Goal: Navigation & Orientation: Find specific page/section

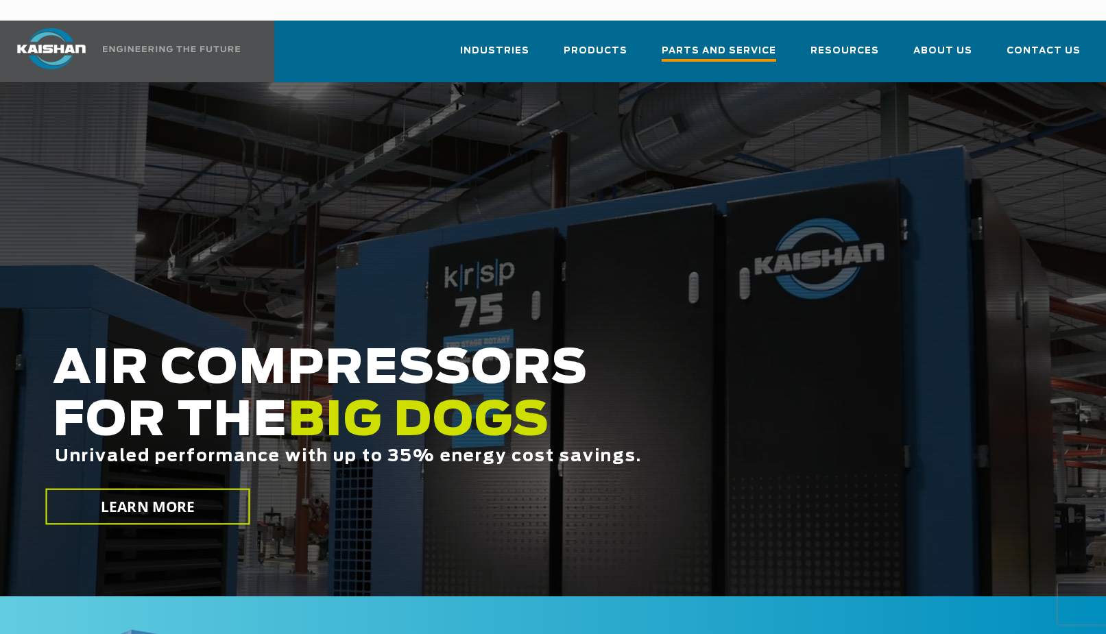
click at [727, 43] on span "Parts and Service" at bounding box center [719, 52] width 114 height 19
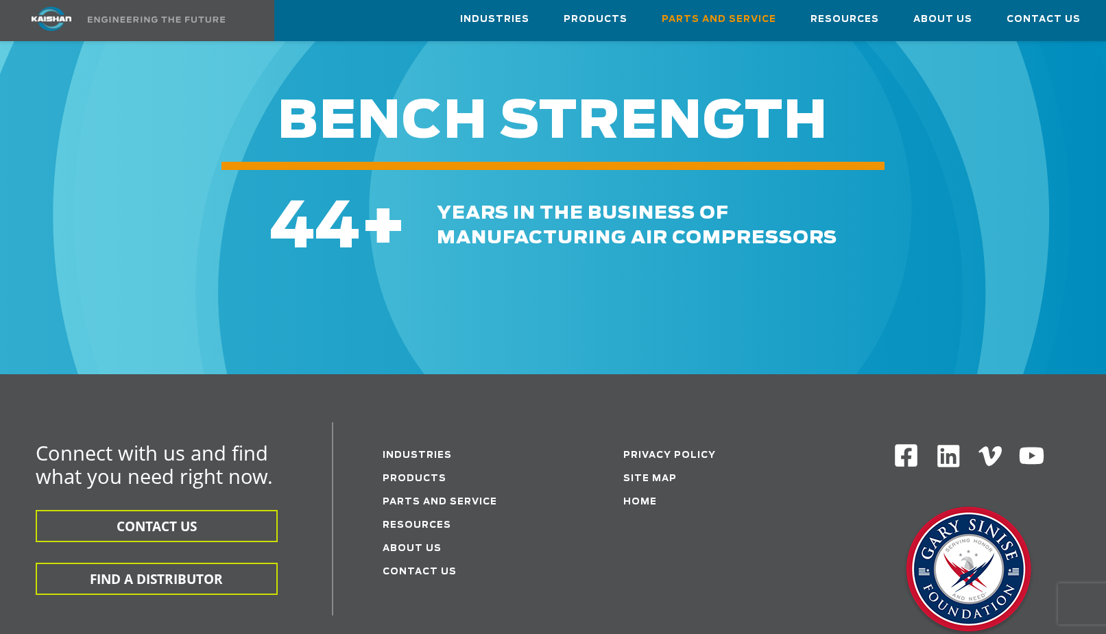
scroll to position [1714, 0]
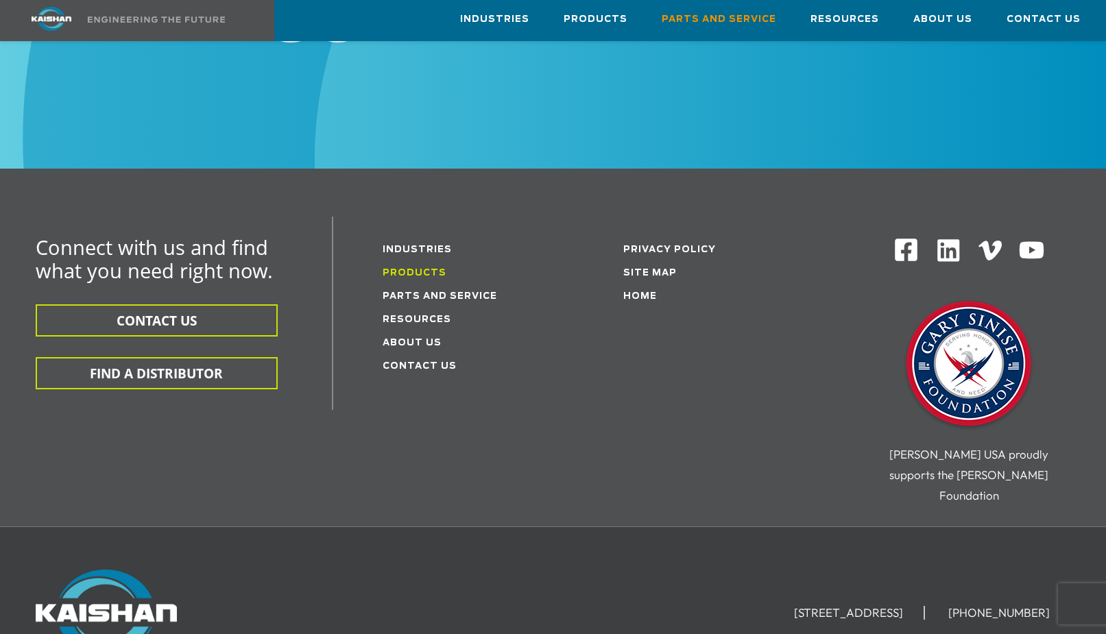
click at [424, 269] on link "Products" at bounding box center [415, 273] width 64 height 9
